Goal: Task Accomplishment & Management: Manage account settings

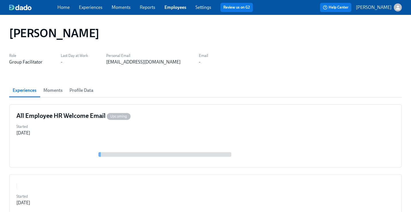
click at [177, 8] on link "Employees" at bounding box center [175, 7] width 22 height 5
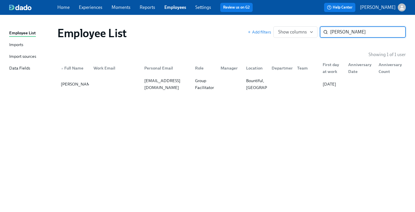
type input "[PERSON_NAME]"
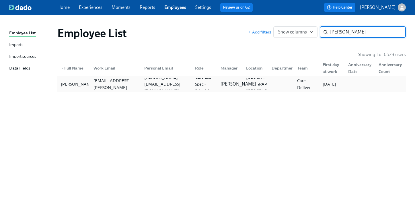
click at [234, 82] on p "[PERSON_NAME]" at bounding box center [238, 84] width 36 height 6
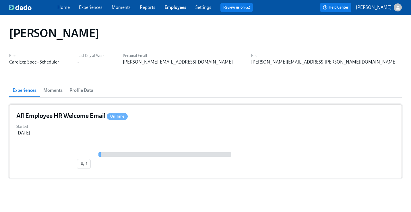
click at [158, 116] on div "All Employee HR Welcome Email On Time" at bounding box center [205, 116] width 378 height 9
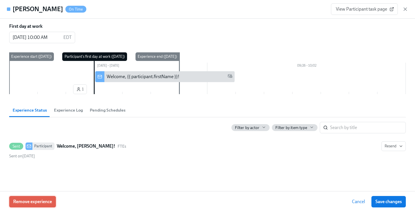
click at [29, 204] on span "Remove experience" at bounding box center [32, 202] width 39 height 6
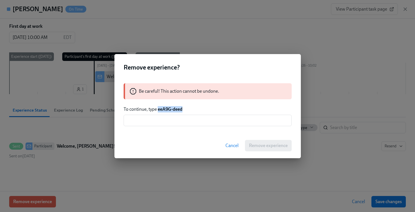
drag, startPoint x: 187, startPoint y: 110, endPoint x: 158, endPoint y: 110, distance: 29.0
click at [158, 110] on p "To continue, type eeA9G-deed" at bounding box center [208, 109] width 168 height 6
copy strong "eeA9G-deed"
click at [162, 123] on input "text" at bounding box center [208, 120] width 168 height 11
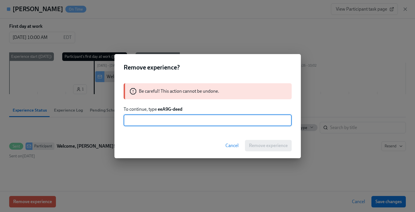
paste input "eeA9G-deed"
type input "eeA9G-deed"
click at [266, 145] on span "Remove experience" at bounding box center [268, 146] width 39 height 6
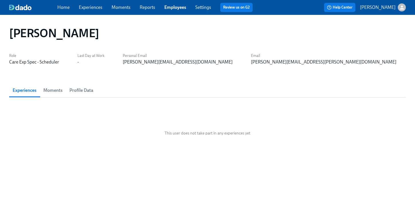
click at [46, 90] on span "Moments" at bounding box center [52, 91] width 19 height 8
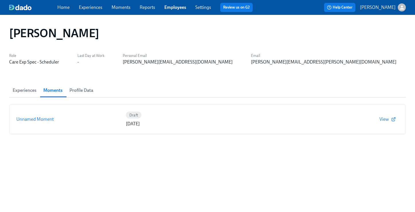
click at [24, 91] on span "Experiences" at bounding box center [25, 91] width 24 height 8
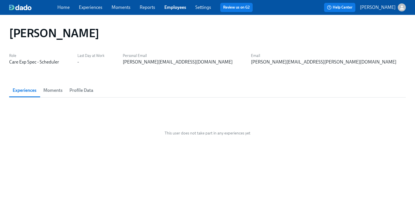
click at [51, 91] on span "Moments" at bounding box center [52, 91] width 19 height 8
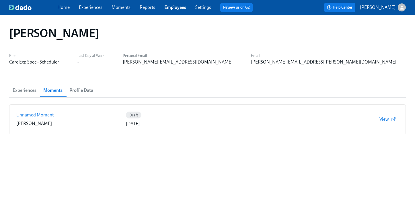
click at [60, 6] on link "Home" at bounding box center [63, 7] width 12 height 5
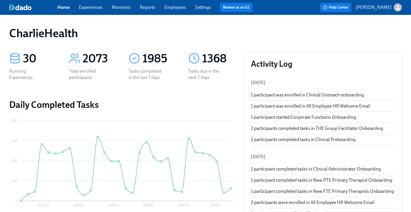
click at [177, 8] on link "Employees" at bounding box center [175, 7] width 22 height 5
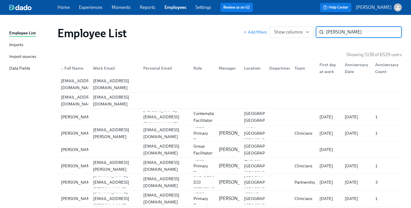
type input "[PERSON_NAME]"
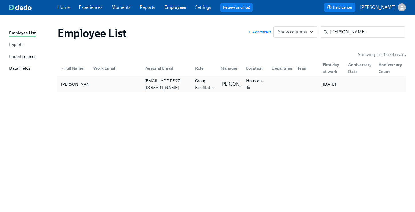
click at [148, 85] on div "[EMAIL_ADDRESS][DOMAIN_NAME]" at bounding box center [166, 84] width 48 height 14
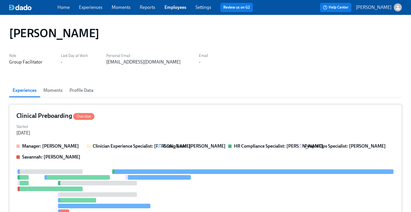
click at [164, 124] on div "Started [DATE]" at bounding box center [205, 130] width 378 height 14
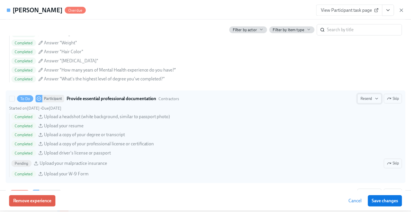
scroll to position [652, 0]
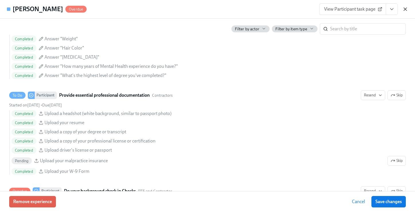
click at [405, 10] on icon "button" at bounding box center [405, 9] width 6 height 6
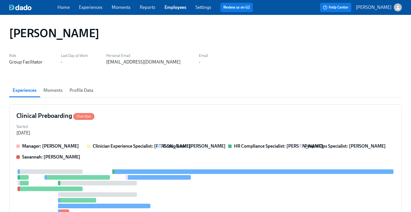
click at [176, 3] on div "Home Experiences Moments Reports Employees Settings Review us on G2" at bounding box center [157, 7] width 200 height 9
click at [176, 6] on link "Employees" at bounding box center [175, 7] width 22 height 5
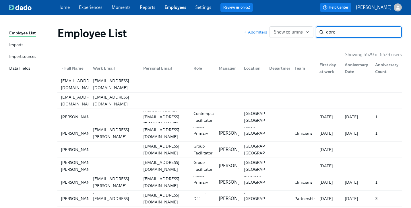
type input "doro"
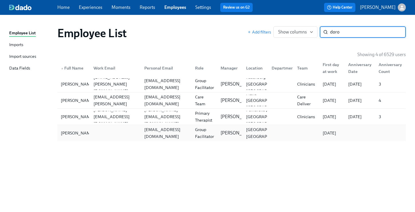
click at [163, 130] on div "[EMAIL_ADDRESS][DOMAIN_NAME]" at bounding box center [166, 133] width 48 height 14
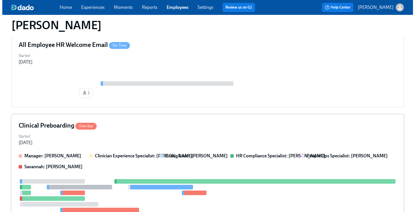
scroll to position [94, 0]
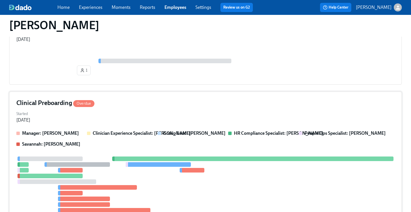
click at [200, 106] on div "Clinical Preboarding Overdue" at bounding box center [205, 103] width 378 height 9
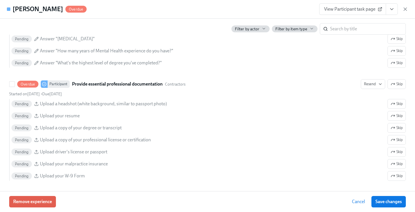
scroll to position [698, 0]
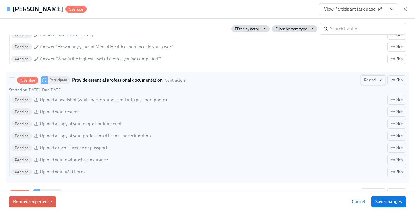
click at [366, 80] on span "Resend" at bounding box center [373, 80] width 18 height 6
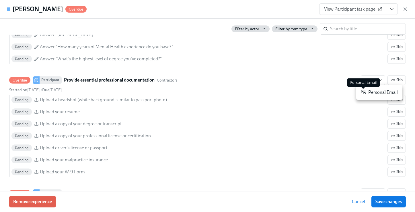
click at [362, 93] on icon at bounding box center [363, 91] width 5 height 5
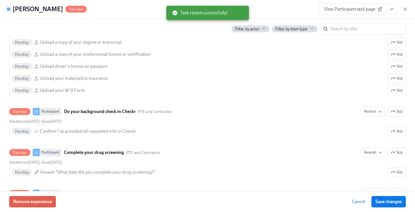
scroll to position [787, 0]
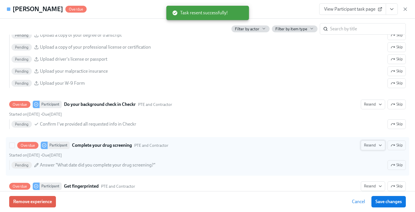
click at [364, 145] on span "Resend" at bounding box center [373, 146] width 18 height 6
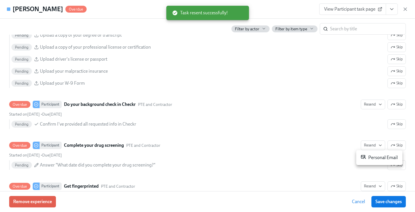
click at [368, 157] on div "Personal Email" at bounding box center [379, 158] width 37 height 7
click at [378, 202] on span "Save changes" at bounding box center [388, 202] width 26 height 6
